Goal: Task Accomplishment & Management: Complete application form

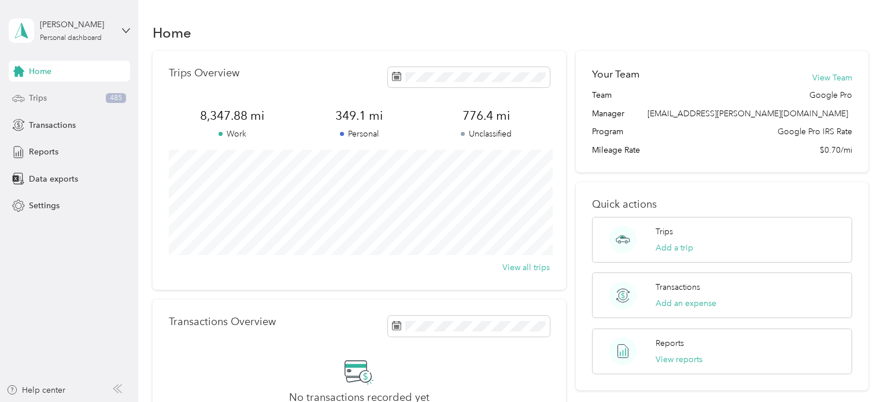
click at [41, 98] on span "Trips" at bounding box center [38, 98] width 18 height 12
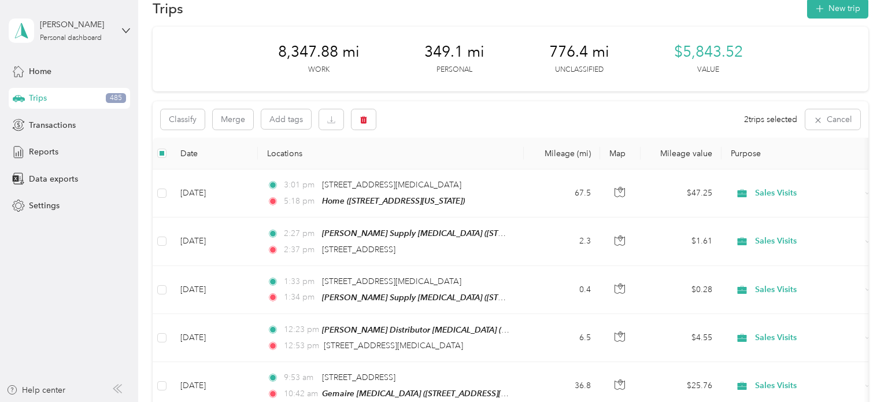
scroll to position [21, 0]
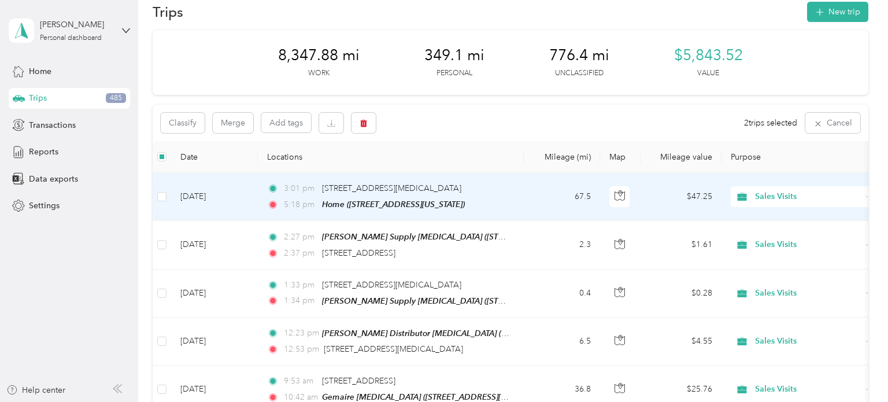
click at [809, 195] on span "Sales Visits" at bounding box center [808, 196] width 106 height 13
click at [802, 296] on span "Joint Sales Visit" at bounding box center [813, 298] width 107 height 12
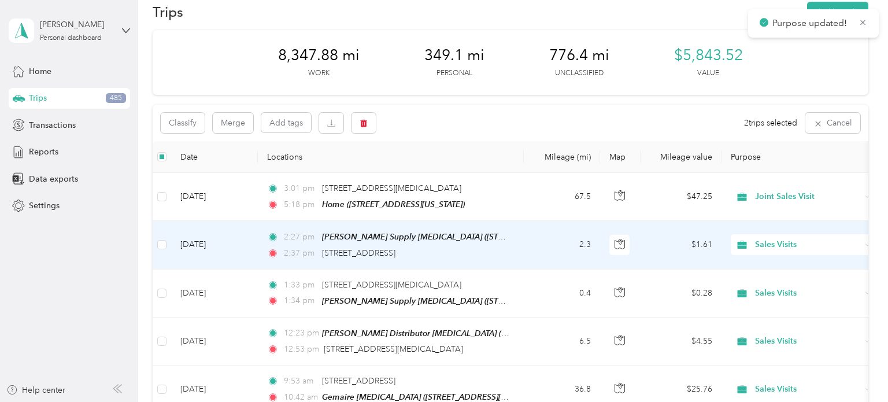
click at [809, 246] on span "Sales Visits" at bounding box center [808, 244] width 106 height 13
click at [795, 347] on span "Joint Sales Visit" at bounding box center [813, 345] width 107 height 12
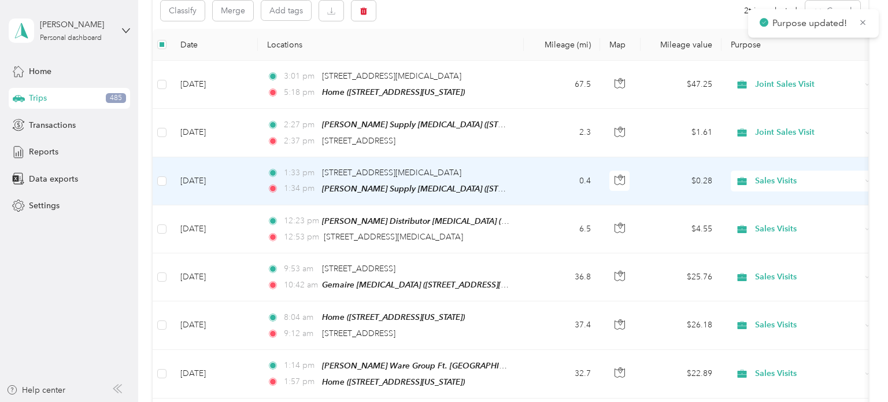
scroll to position [134, 0]
click at [816, 179] on span "Sales Visits" at bounding box center [808, 179] width 106 height 13
click at [781, 281] on span "Joint Sales Visit" at bounding box center [813, 278] width 107 height 12
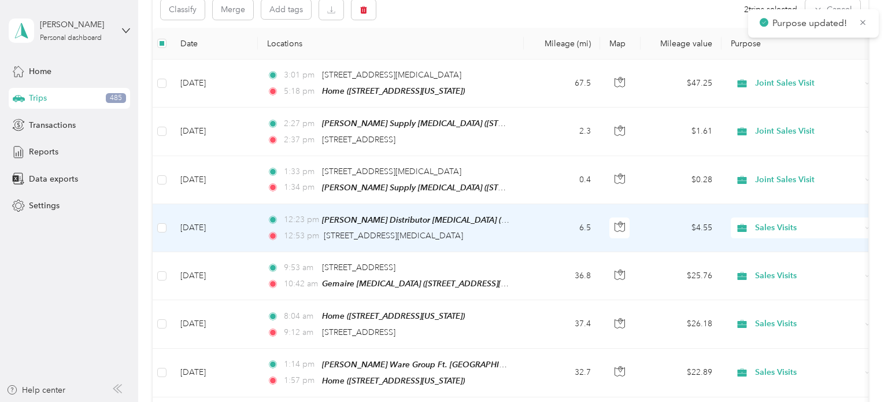
click at [816, 224] on span "Sales Visits" at bounding box center [808, 227] width 106 height 13
click at [798, 326] on span "Joint Sales Visit" at bounding box center [813, 328] width 107 height 12
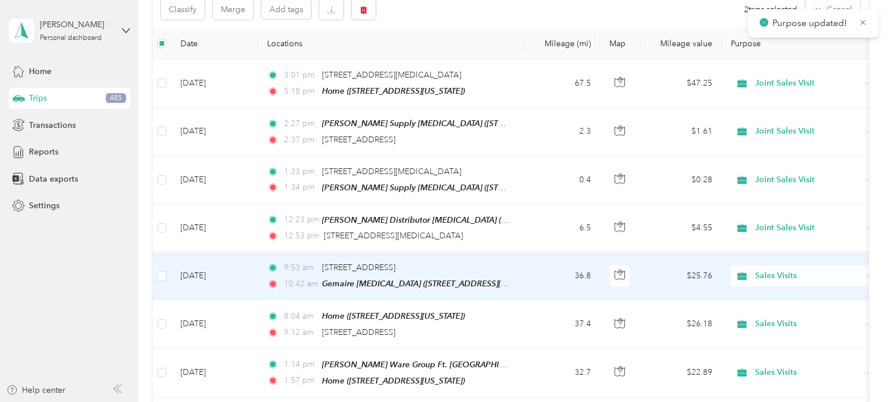
click at [815, 271] on span "Sales Visits" at bounding box center [808, 275] width 106 height 13
click at [791, 231] on span "Joint Sales Visit" at bounding box center [813, 231] width 107 height 12
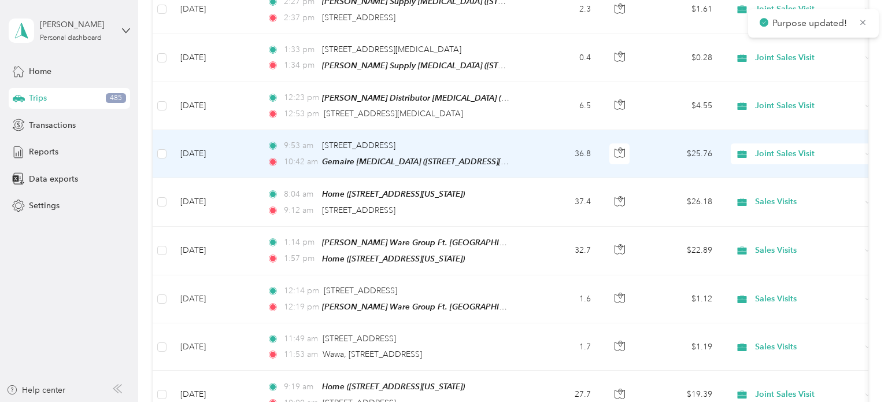
scroll to position [257, 0]
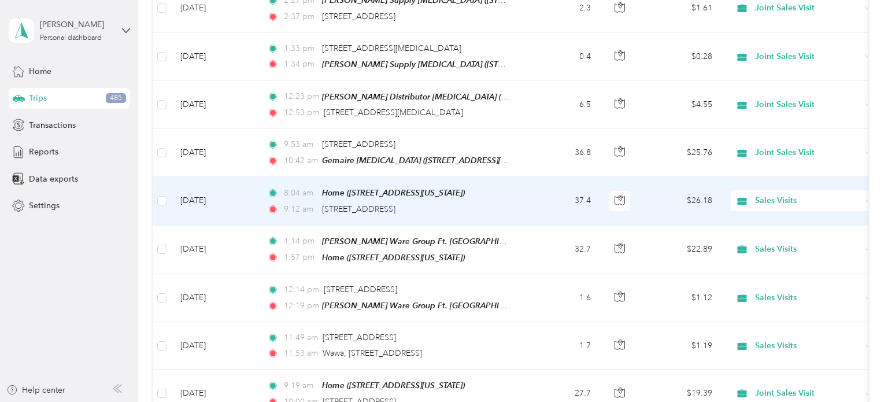
click at [811, 198] on span "Sales Visits" at bounding box center [808, 200] width 106 height 13
click at [787, 299] on span "Joint Sales Visit" at bounding box center [813, 299] width 107 height 12
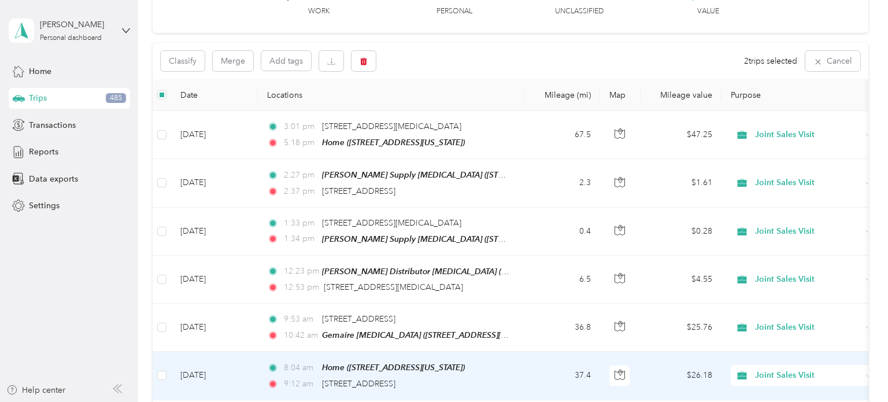
scroll to position [86, 0]
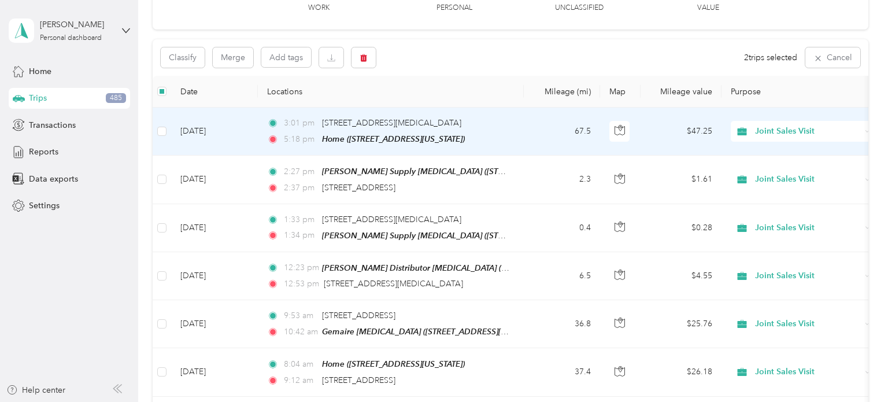
click at [543, 136] on td "67.5" at bounding box center [562, 132] width 76 height 48
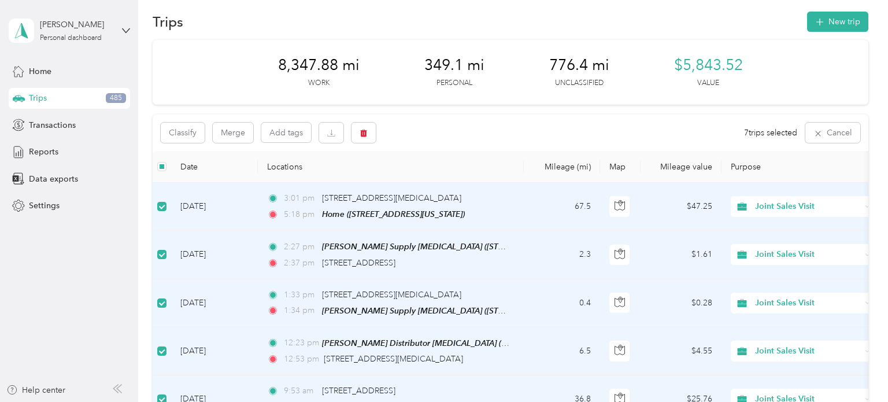
scroll to position [9, 0]
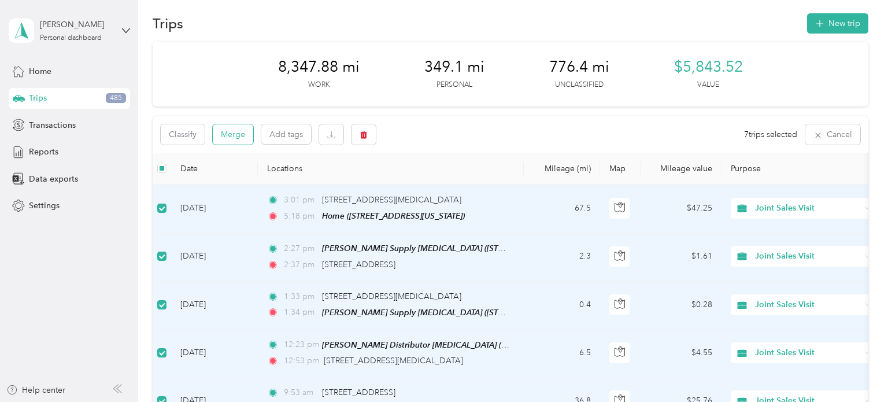
click at [239, 134] on button "Merge" at bounding box center [233, 134] width 40 height 20
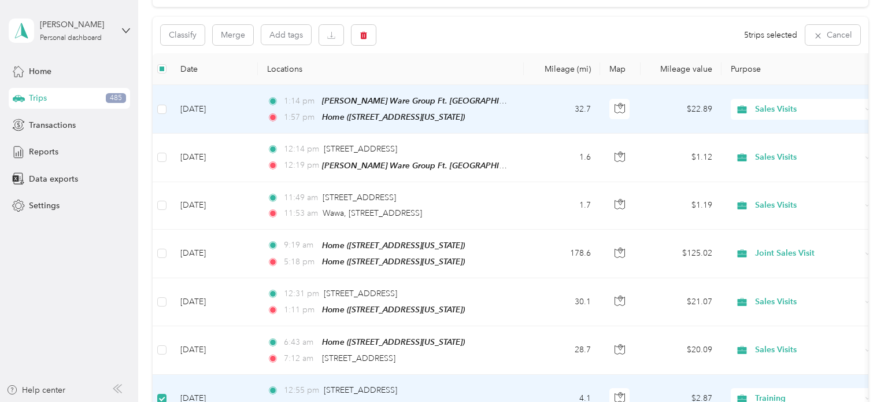
scroll to position [109, 0]
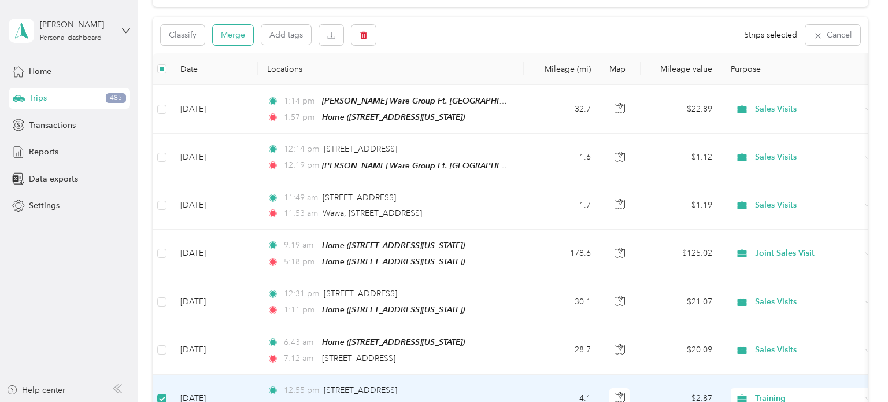
click at [233, 34] on button "Merge" at bounding box center [233, 35] width 40 height 20
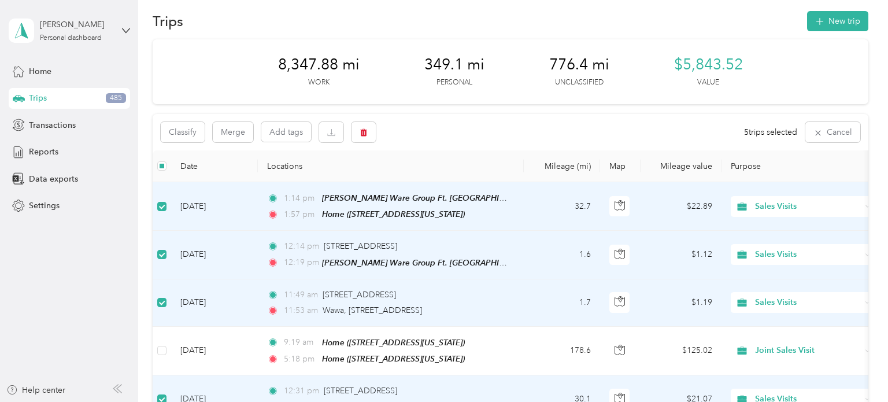
scroll to position [0, 0]
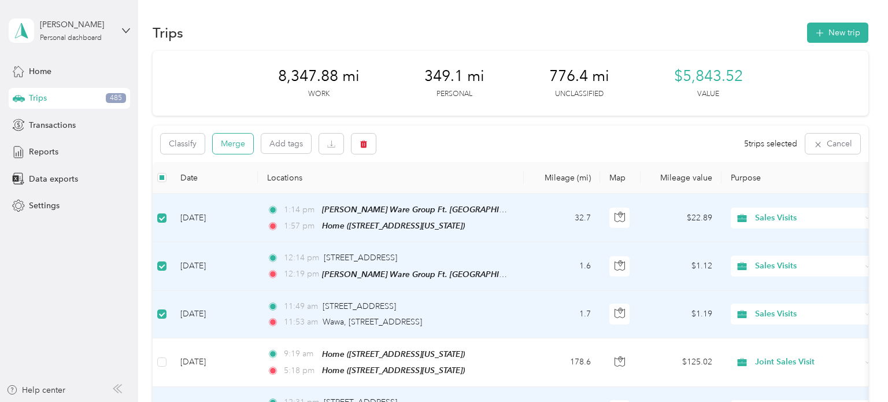
click at [233, 146] on button "Merge" at bounding box center [233, 144] width 40 height 20
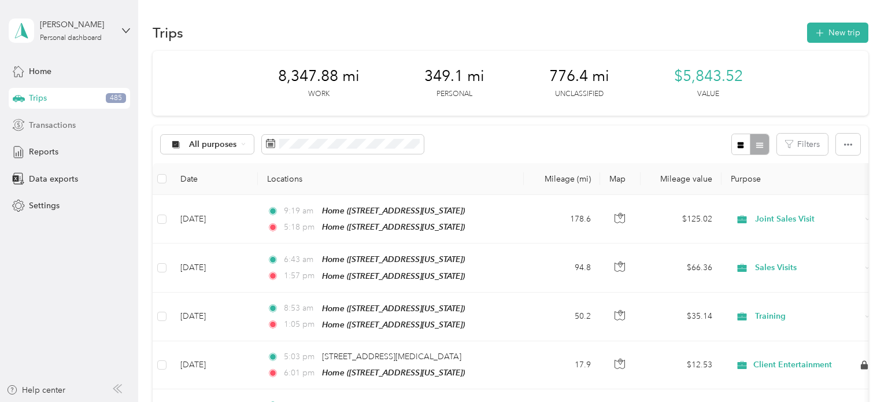
click at [55, 127] on span "Transactions" at bounding box center [52, 125] width 47 height 12
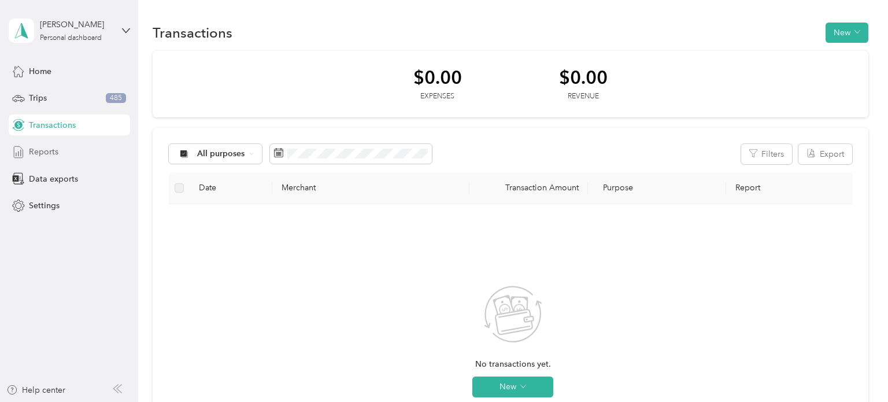
click at [44, 154] on span "Reports" at bounding box center [43, 152] width 29 height 12
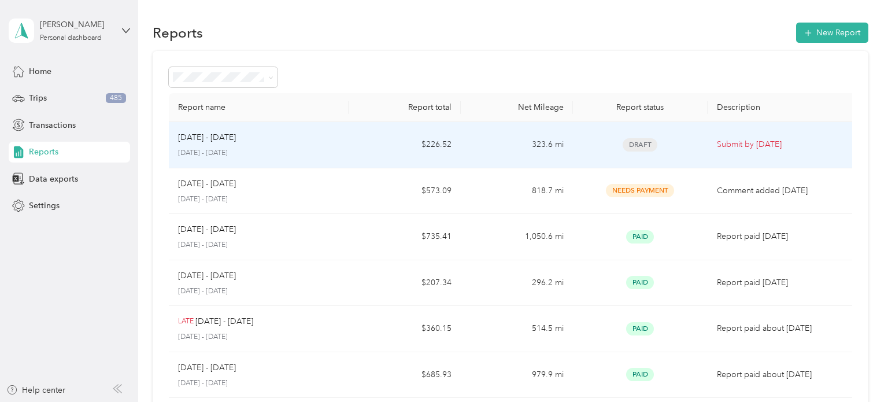
click at [750, 149] on p "Submit by [DATE]" at bounding box center [782, 144] width 131 height 13
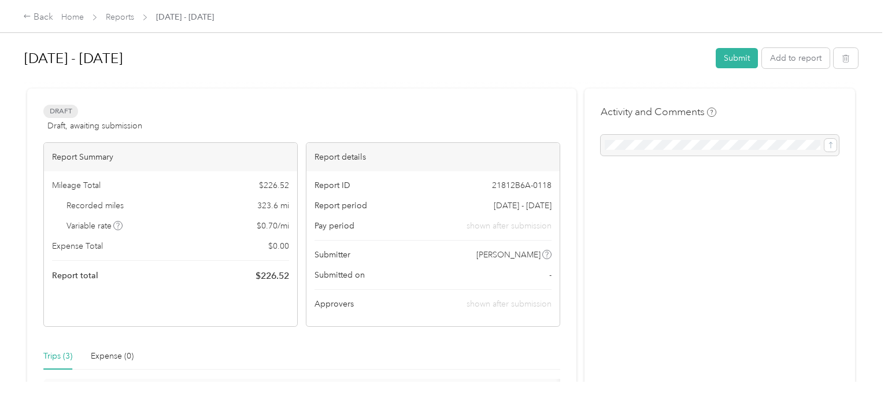
click at [681, 145] on div at bounding box center [720, 145] width 238 height 21
click at [724, 147] on div at bounding box center [720, 145] width 238 height 21
click at [743, 58] on button "Submit" at bounding box center [737, 58] width 42 height 20
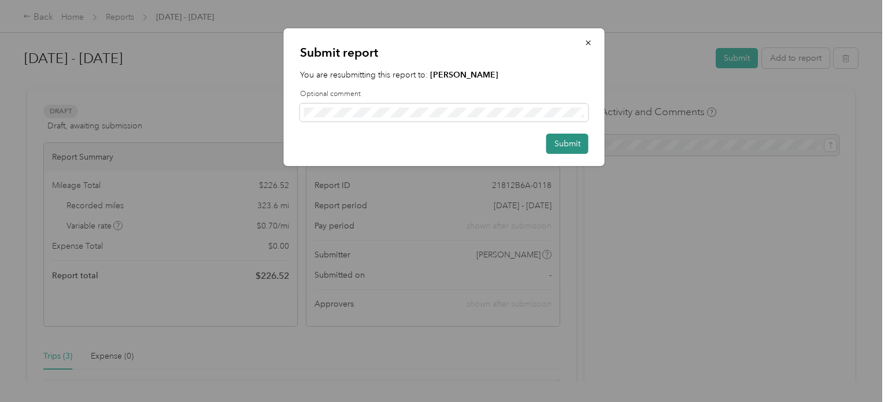
click at [568, 143] on button "Submit" at bounding box center [567, 144] width 42 height 20
